Goal: Task Accomplishment & Management: Use online tool/utility

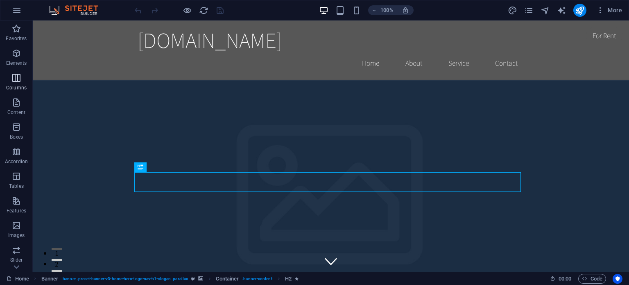
click at [16, 78] on icon "button" at bounding box center [16, 78] width 10 height 10
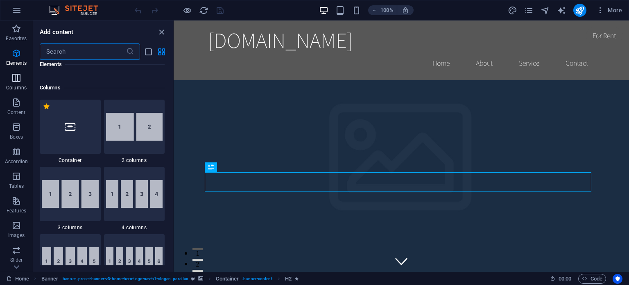
scroll to position [406, 0]
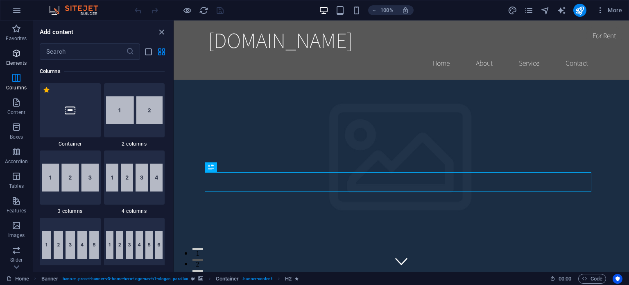
click at [18, 53] on icon "button" at bounding box center [16, 53] width 10 height 10
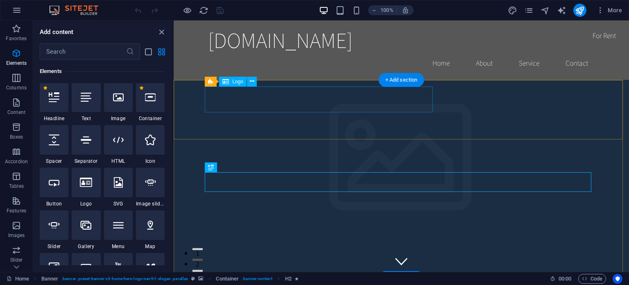
scroll to position [87, 0]
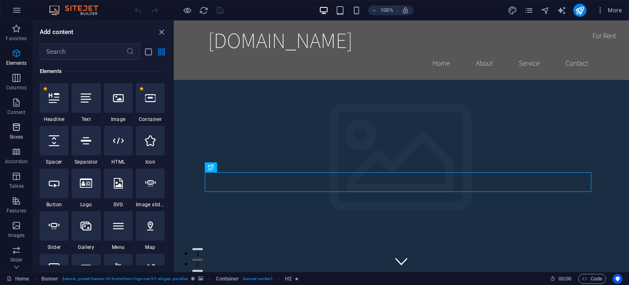
click at [15, 127] on icon "button" at bounding box center [16, 127] width 10 height 10
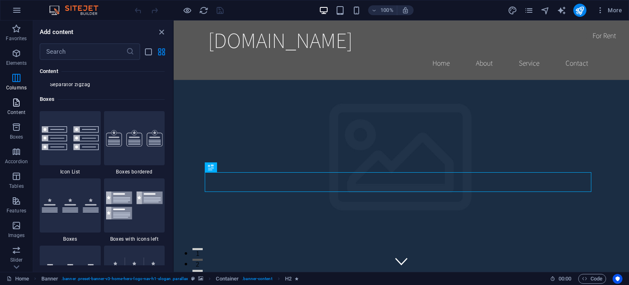
scroll to position [2260, 0]
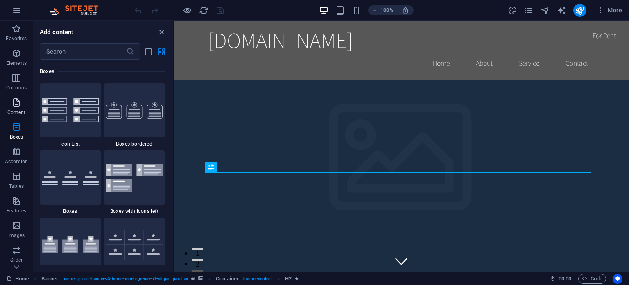
click at [20, 105] on icon "button" at bounding box center [16, 103] width 10 height 10
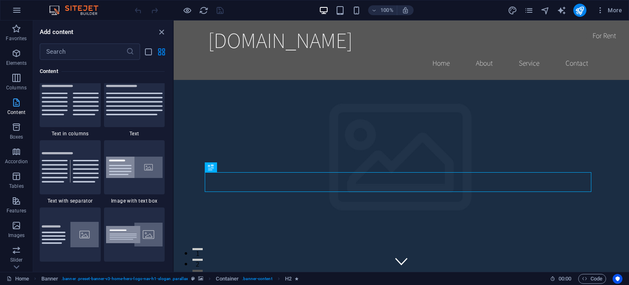
scroll to position [1434, 0]
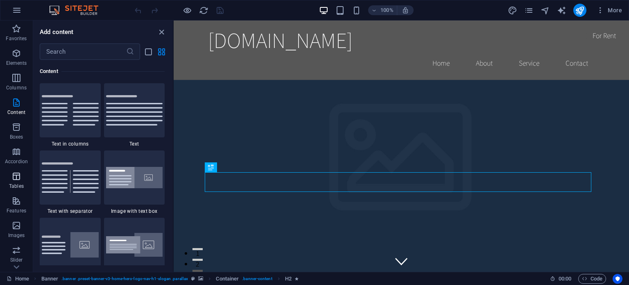
click at [16, 180] on icon "button" at bounding box center [16, 176] width 10 height 10
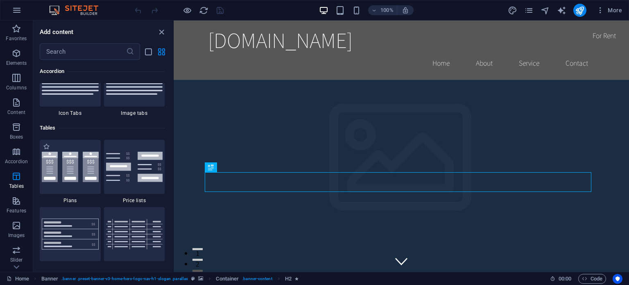
scroll to position [2838, 0]
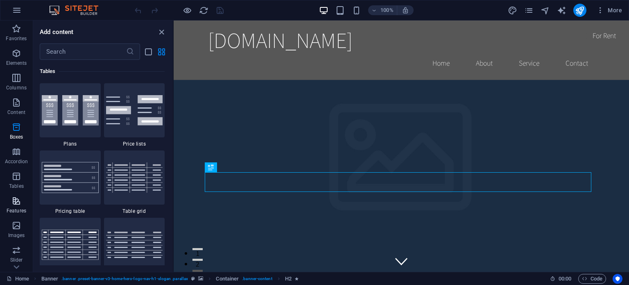
click at [16, 196] on icon "button" at bounding box center [16, 201] width 10 height 10
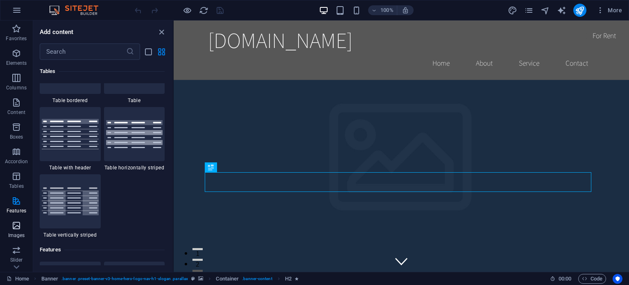
scroll to position [3194, 0]
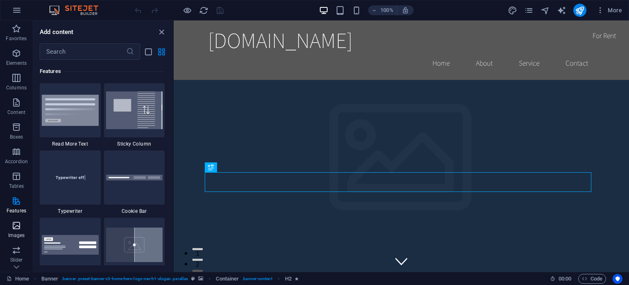
click at [14, 226] on icon "button" at bounding box center [16, 225] width 10 height 10
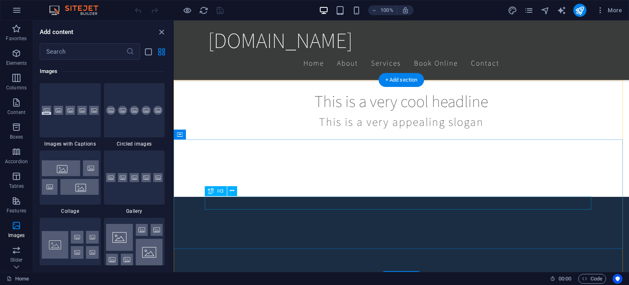
scroll to position [0, 0]
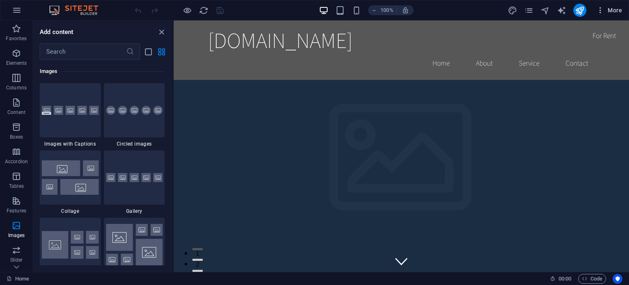
click at [600, 11] on icon "button" at bounding box center [601, 10] width 8 height 8
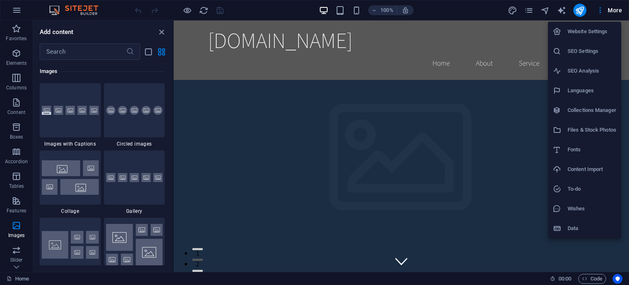
click at [577, 89] on h6 "Languages" at bounding box center [592, 91] width 49 height 10
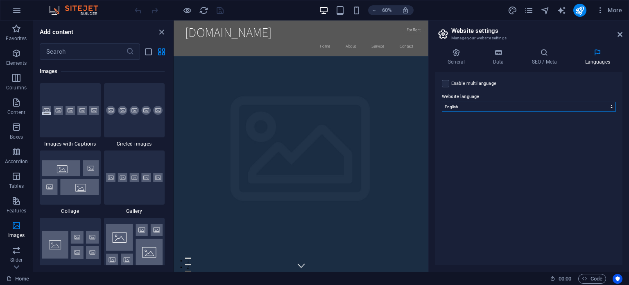
click at [541, 105] on select "Abkhazian Afar Afrikaans Akan Albanian Amharic Arabic Aragonese Armenian Assame…" at bounding box center [529, 107] width 174 height 10
select select "49"
click at [442, 102] on select "Abkhazian Afar Afrikaans Akan Albanian Amharic Arabic Aragonese Armenian Assame…" at bounding box center [529, 107] width 174 height 10
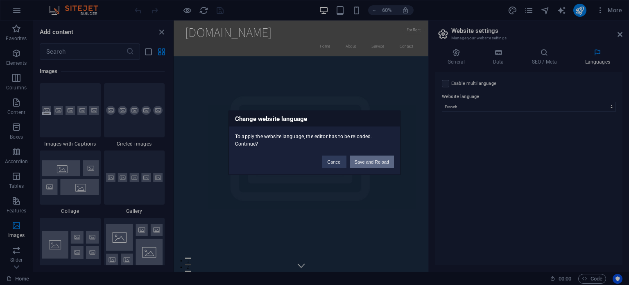
click at [384, 159] on button "Save and Reload" at bounding box center [372, 161] width 44 height 12
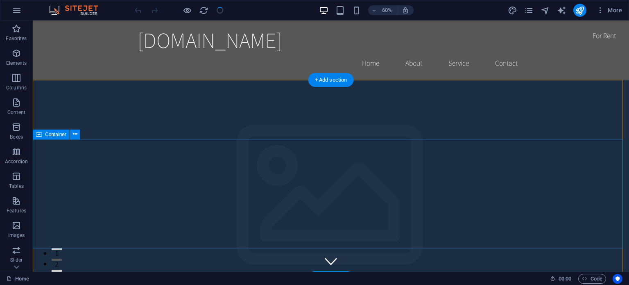
checkbox input "false"
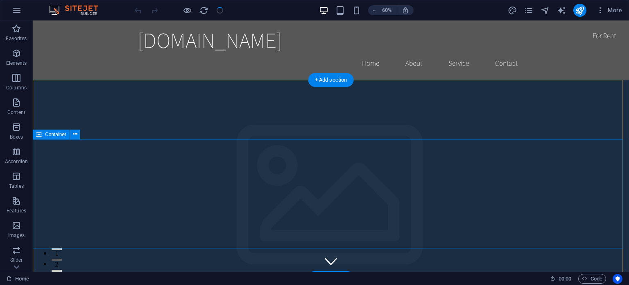
checkbox input "false"
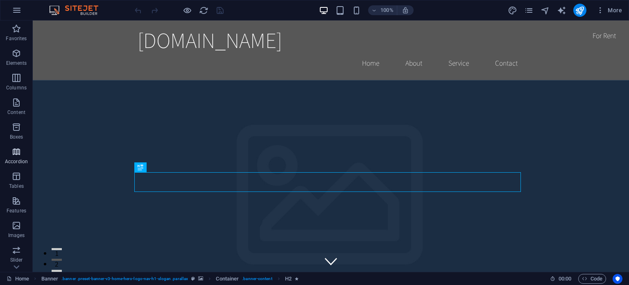
click at [18, 151] on icon "button" at bounding box center [16, 152] width 10 height 10
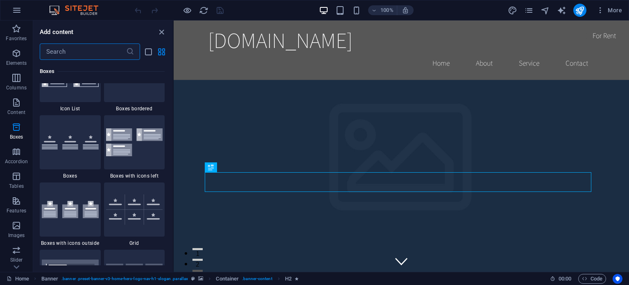
scroll to position [2288, 0]
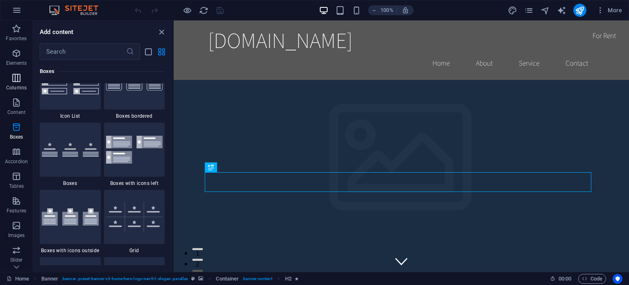
click at [20, 80] on icon "button" at bounding box center [16, 78] width 10 height 10
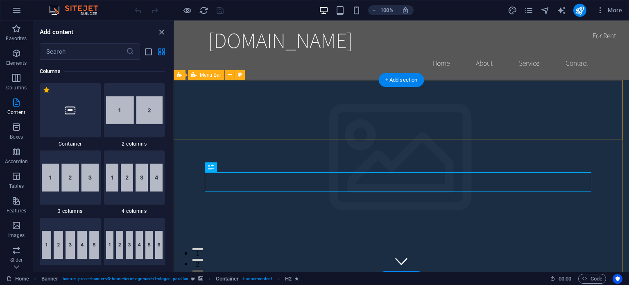
scroll to position [405, 0]
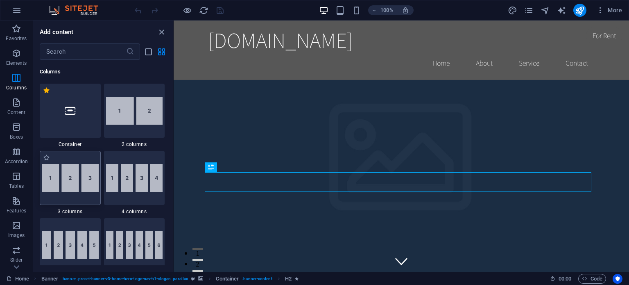
click at [66, 176] on img at bounding box center [70, 178] width 57 height 28
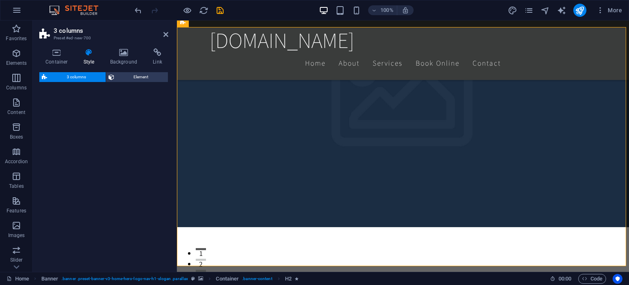
scroll to position [250, 0]
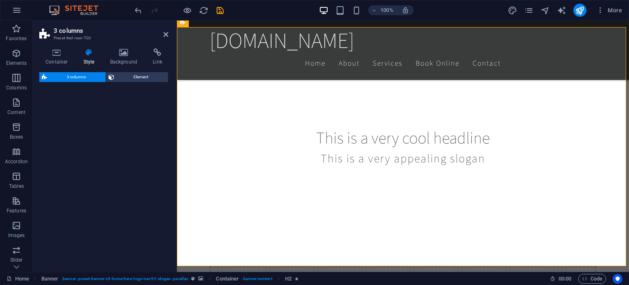
select select "rem"
select select "preset-columns-three-v2-default"
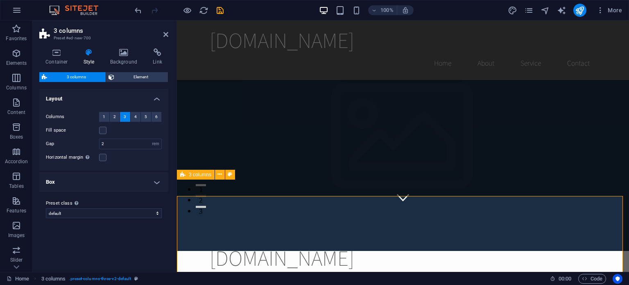
scroll to position [82, 0]
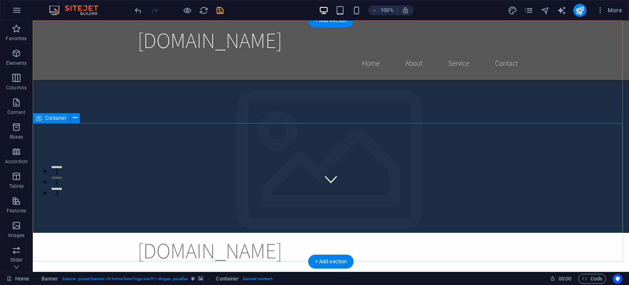
scroll to position [0, 0]
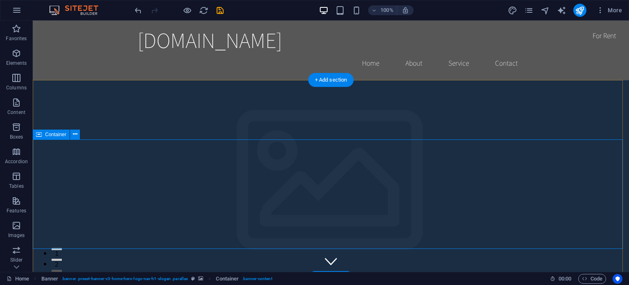
drag, startPoint x: 184, startPoint y: 184, endPoint x: 159, endPoint y: 141, distance: 49.2
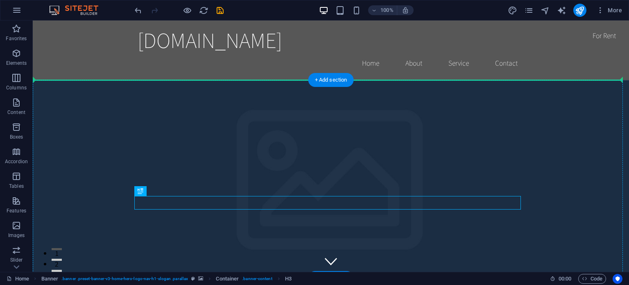
drag, startPoint x: 184, startPoint y: 211, endPoint x: 157, endPoint y: 169, distance: 50.3
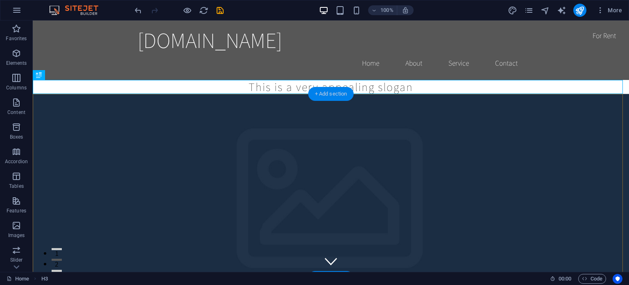
drag, startPoint x: 328, startPoint y: 95, endPoint x: 354, endPoint y: 91, distance: 26.4
click at [328, 95] on div "+ Add section" at bounding box center [331, 94] width 45 height 14
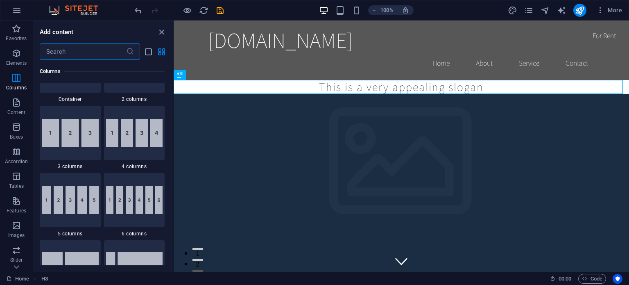
scroll to position [409, 0]
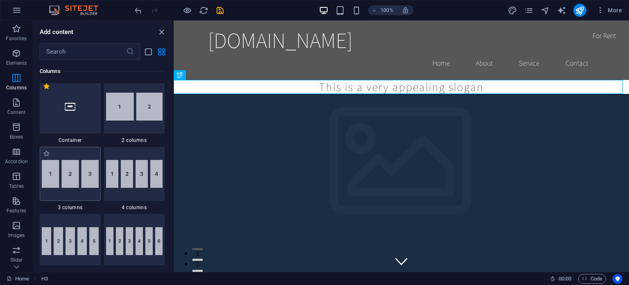
click at [75, 177] on img at bounding box center [70, 174] width 57 height 28
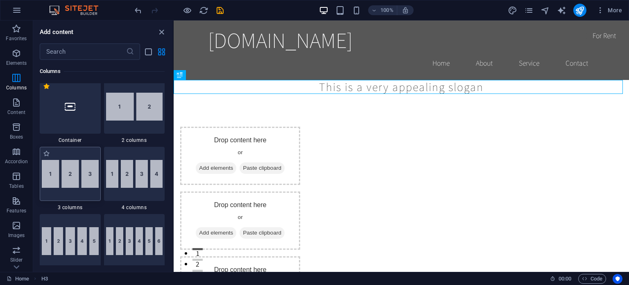
click at [174, 177] on div "Drag here to replace the existing content. Press “Ctrl” if you want to create a…" at bounding box center [402, 145] width 456 height 251
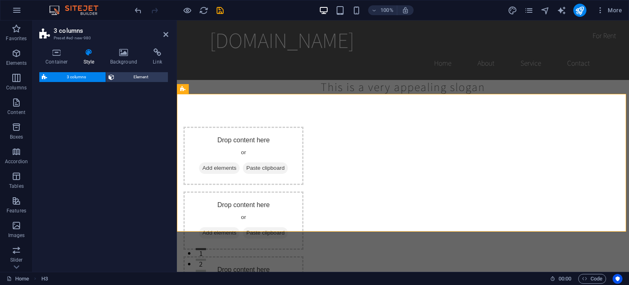
select select "rem"
select select "preset-columns-three-v2-default"
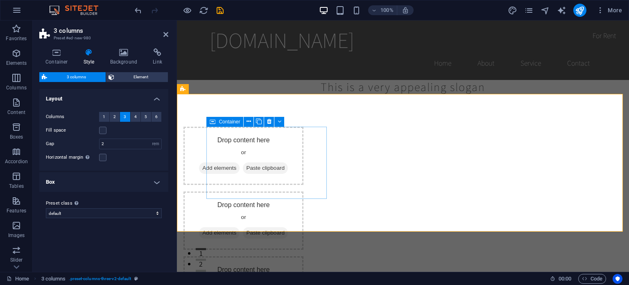
click at [272, 157] on div "Drop content here or Add elements Paste clipboard" at bounding box center [244, 156] width 120 height 58
click at [18, 11] on icon "button" at bounding box center [17, 10] width 10 height 10
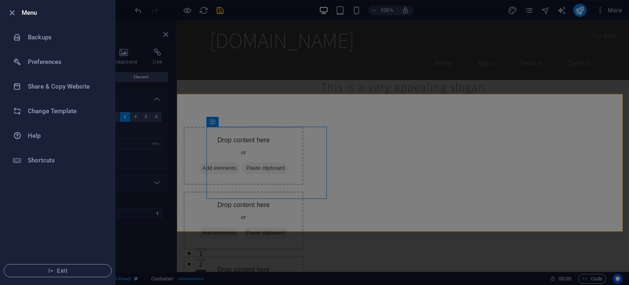
click at [33, 13] on h6 "Menu" at bounding box center [65, 13] width 87 height 10
click at [275, 16] on div at bounding box center [314, 142] width 629 height 285
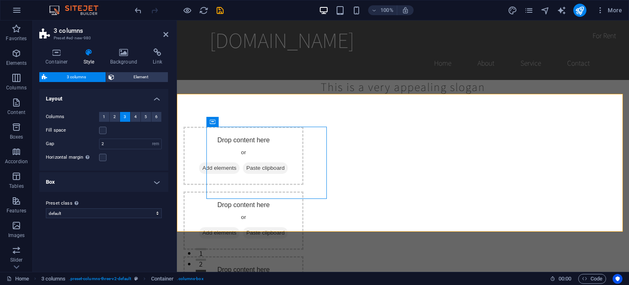
click at [87, 9] on img at bounding box center [77, 10] width 61 height 10
click at [609, 11] on span "More" at bounding box center [610, 10] width 26 height 8
